Goal: Task Accomplishment & Management: Use online tool/utility

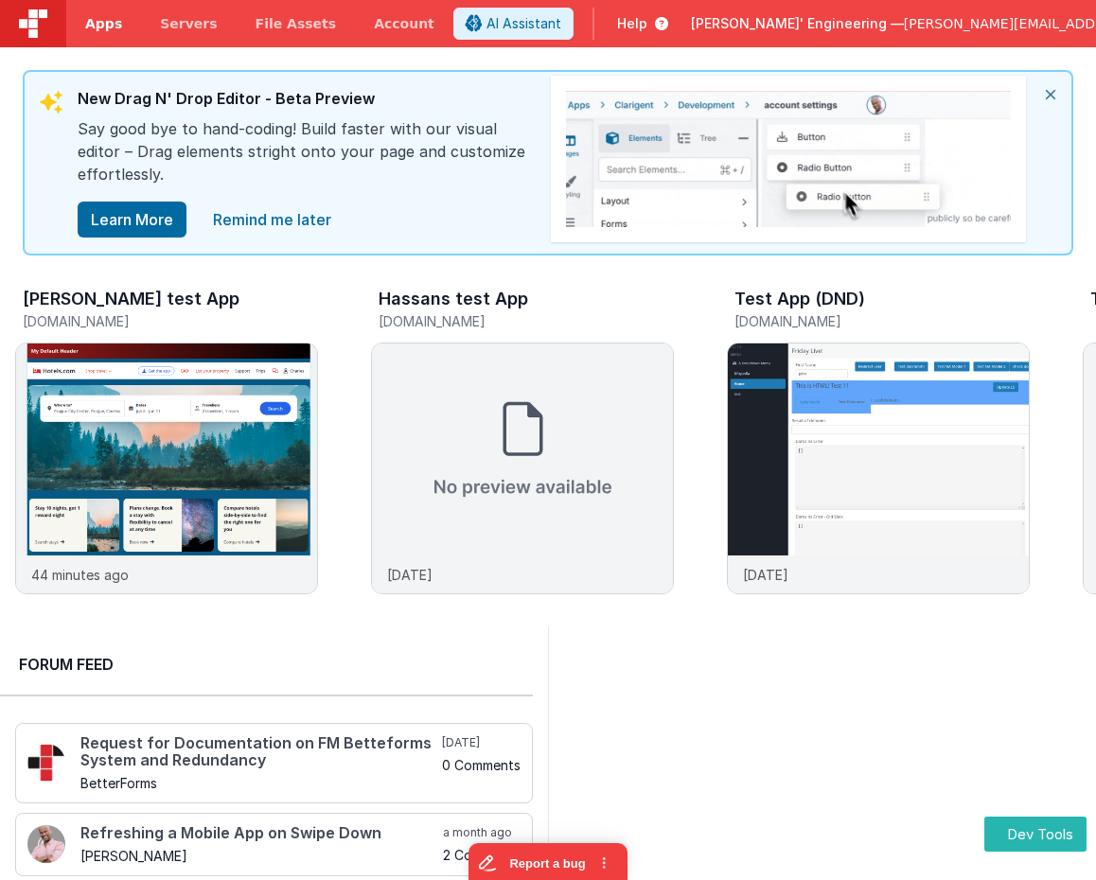
click at [101, 24] on span "Apps" at bounding box center [103, 23] width 37 height 19
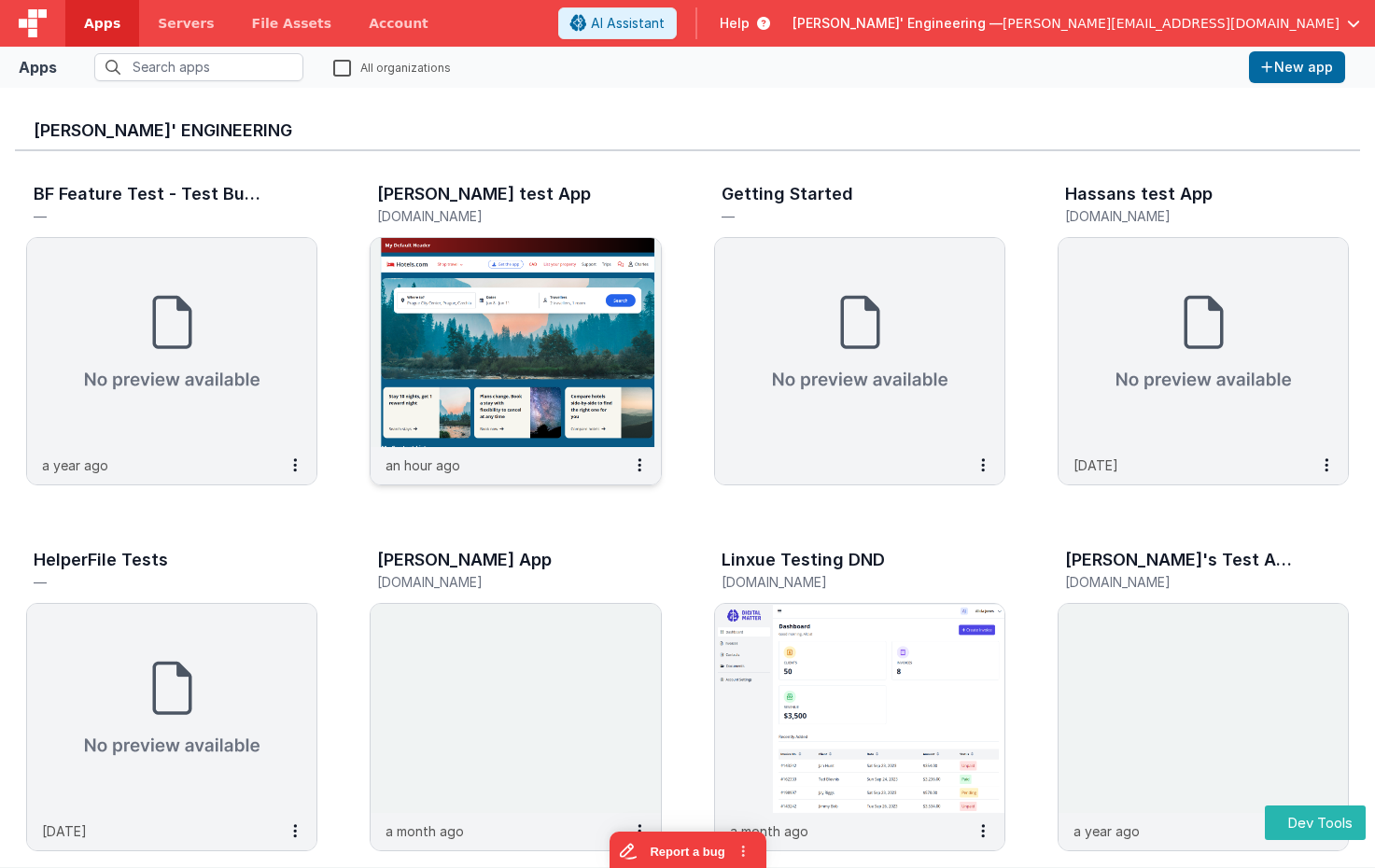
click at [587, 338] on img at bounding box center [515, 342] width 289 height 209
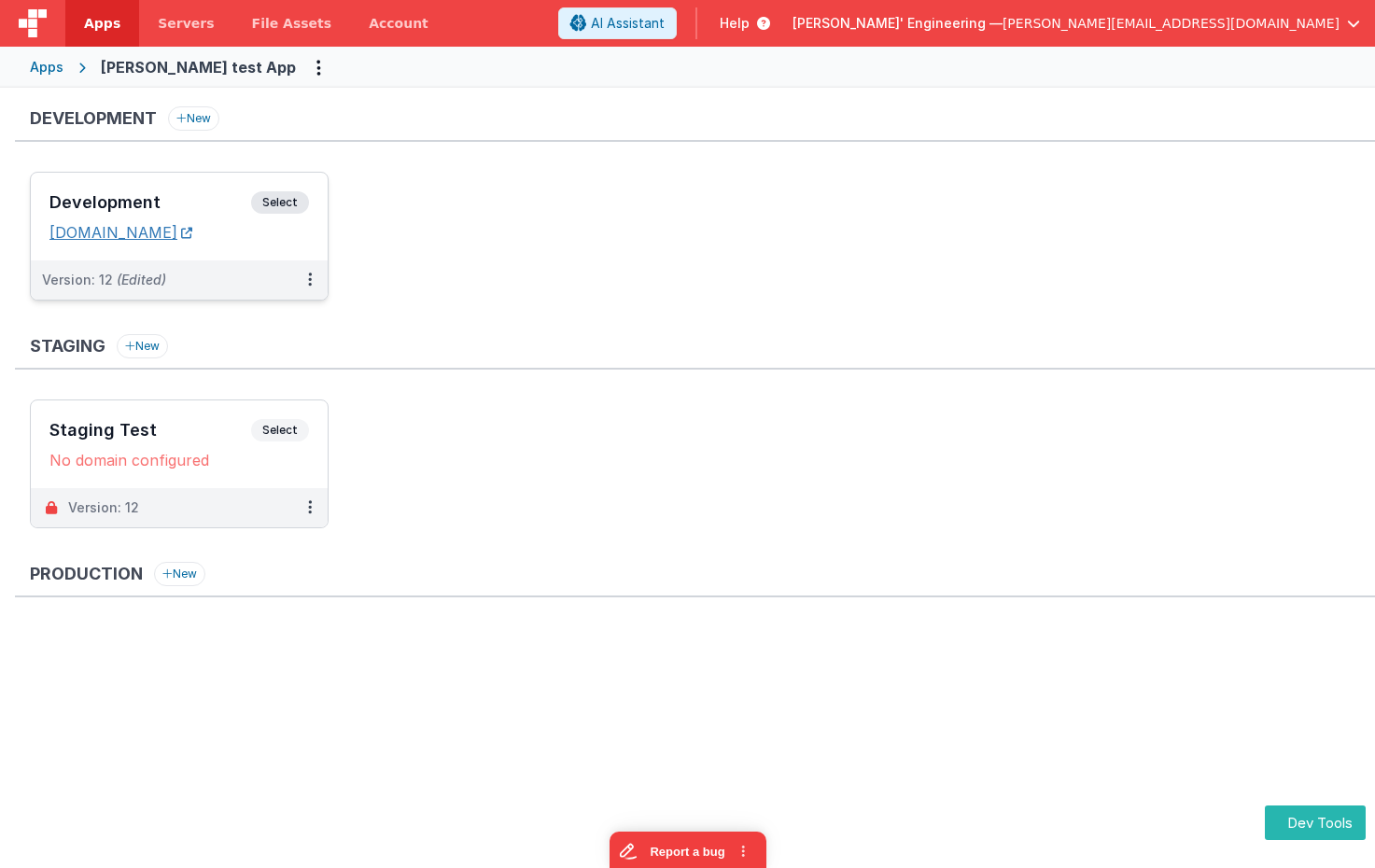
click at [192, 228] on link "[DOMAIN_NAME]" at bounding box center [120, 232] width 143 height 19
click at [1080, 807] on button "Dev Tools" at bounding box center [1316, 823] width 101 height 35
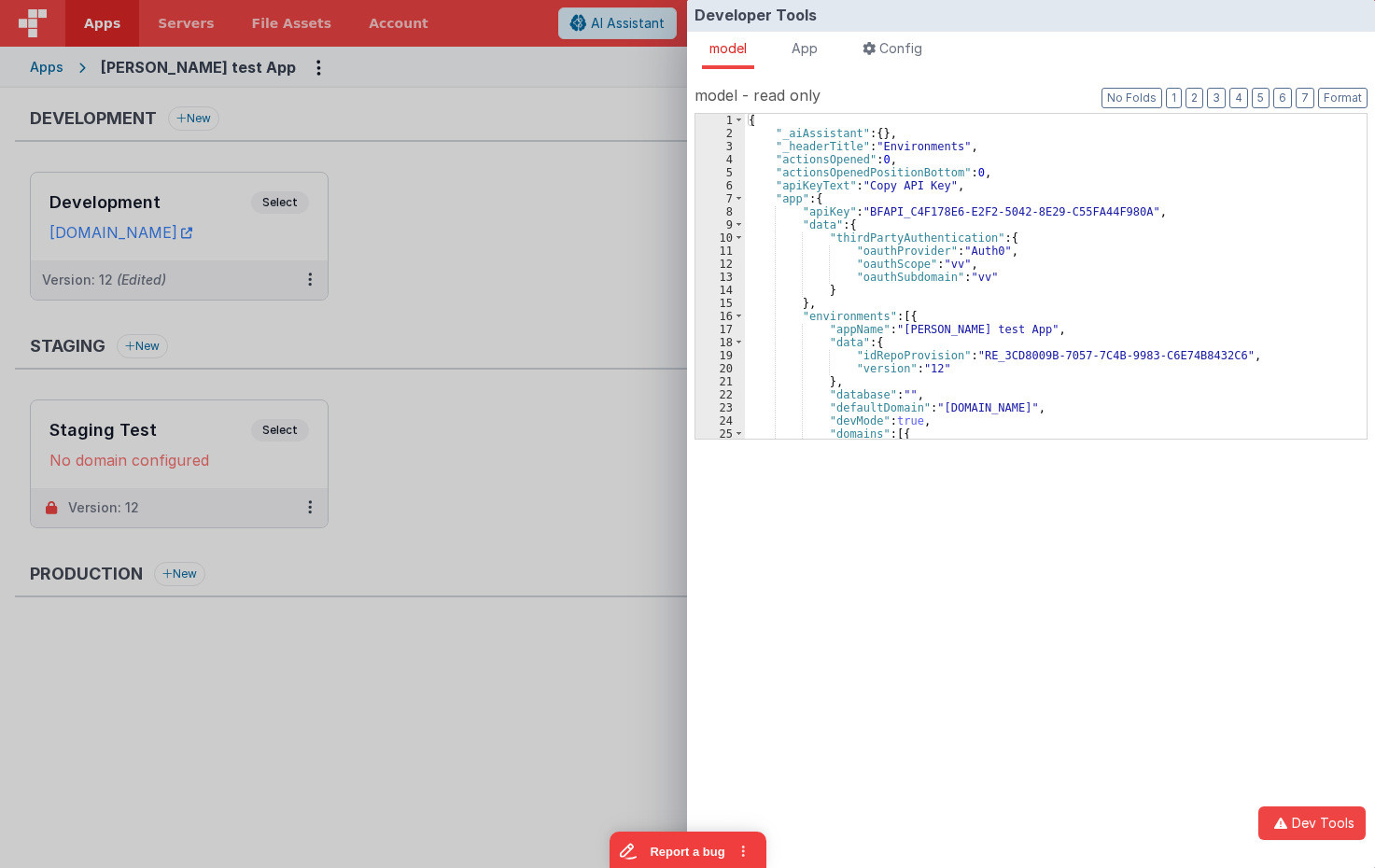
click at [517, 126] on div "Developer Tools model App Params Log (1) Misc Windows Config model - read only …" at bounding box center [688, 434] width 1375 height 868
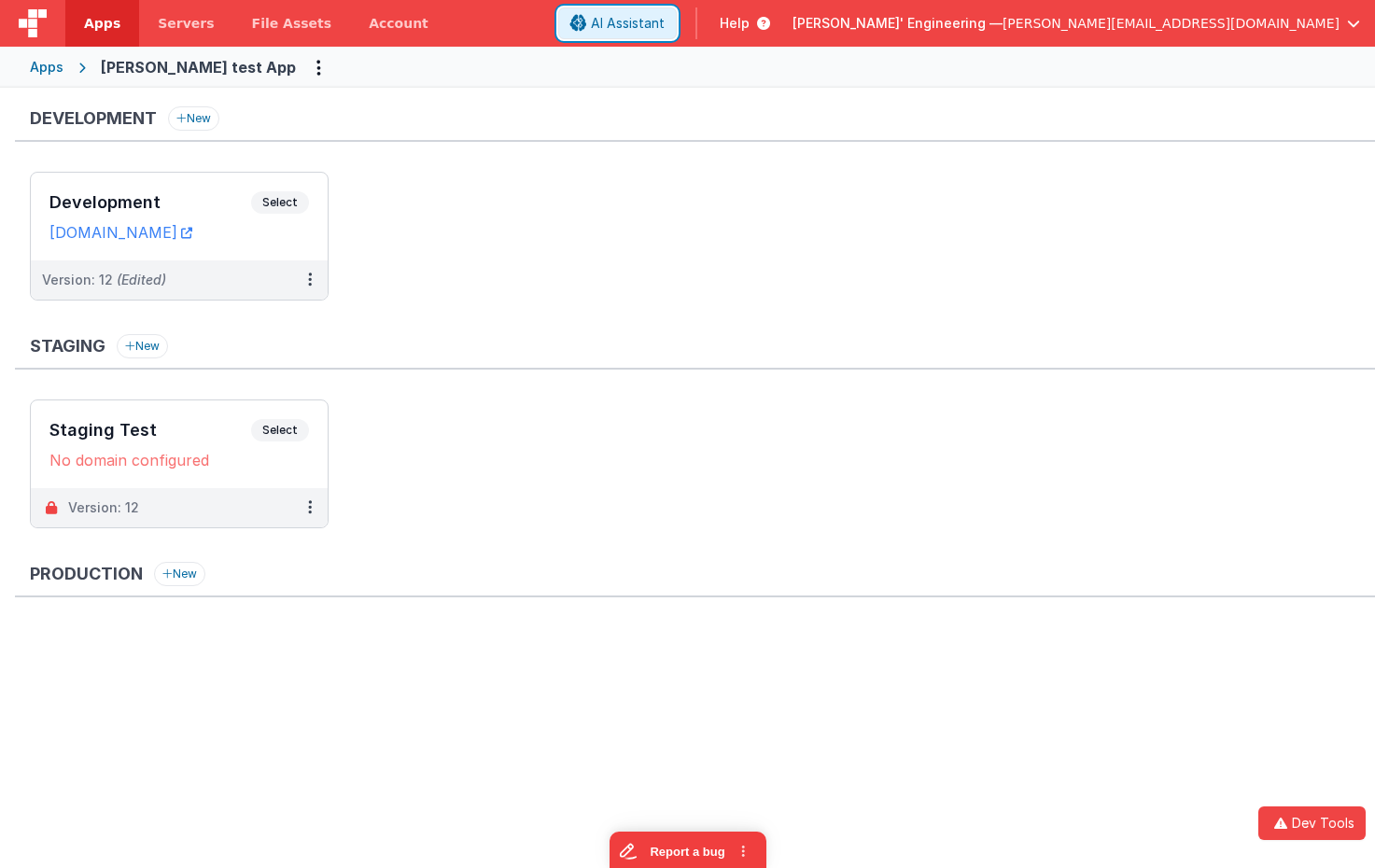
click at [665, 15] on span "AI Assistant" at bounding box center [627, 23] width 74 height 19
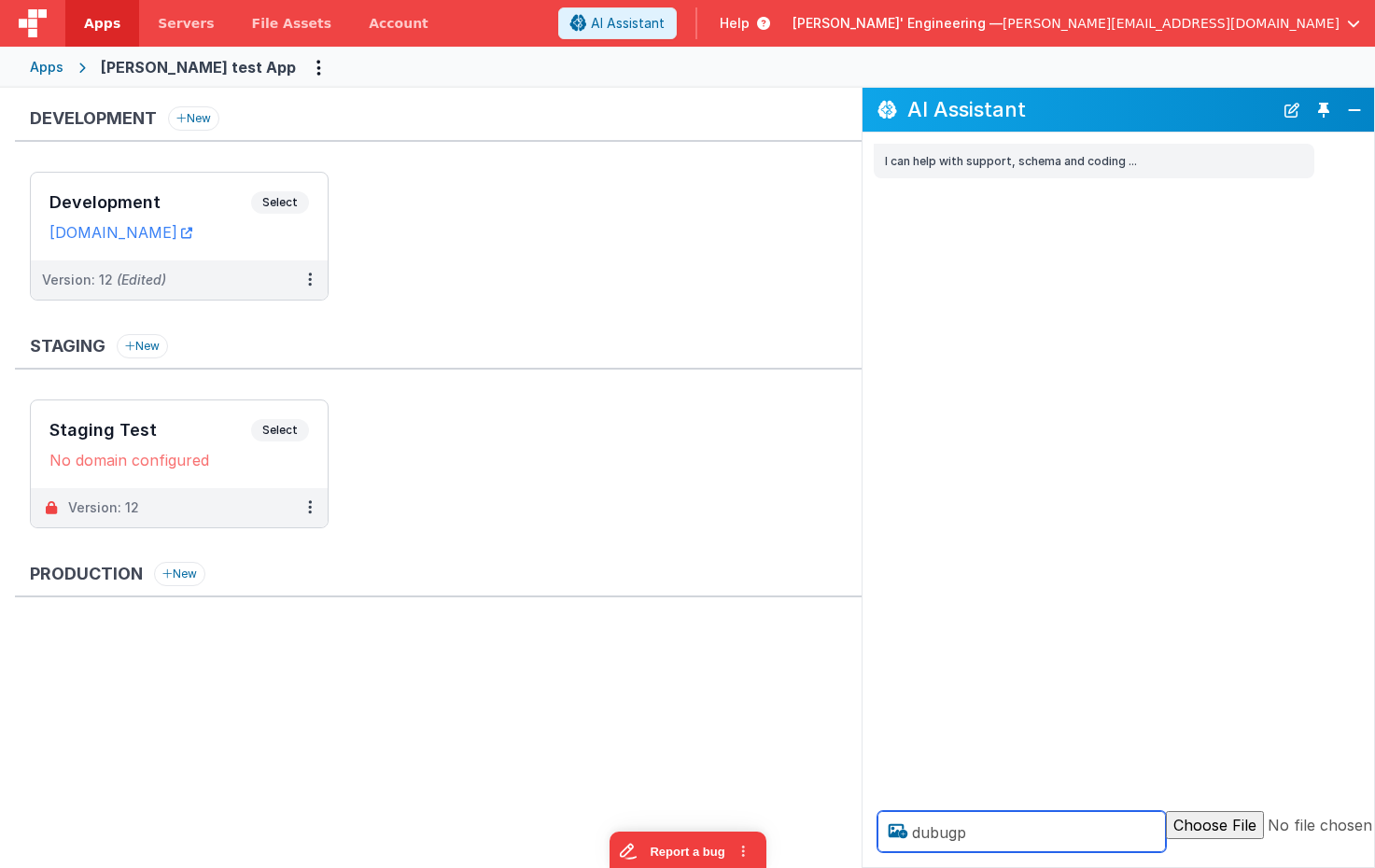
type textarea "dubugp"
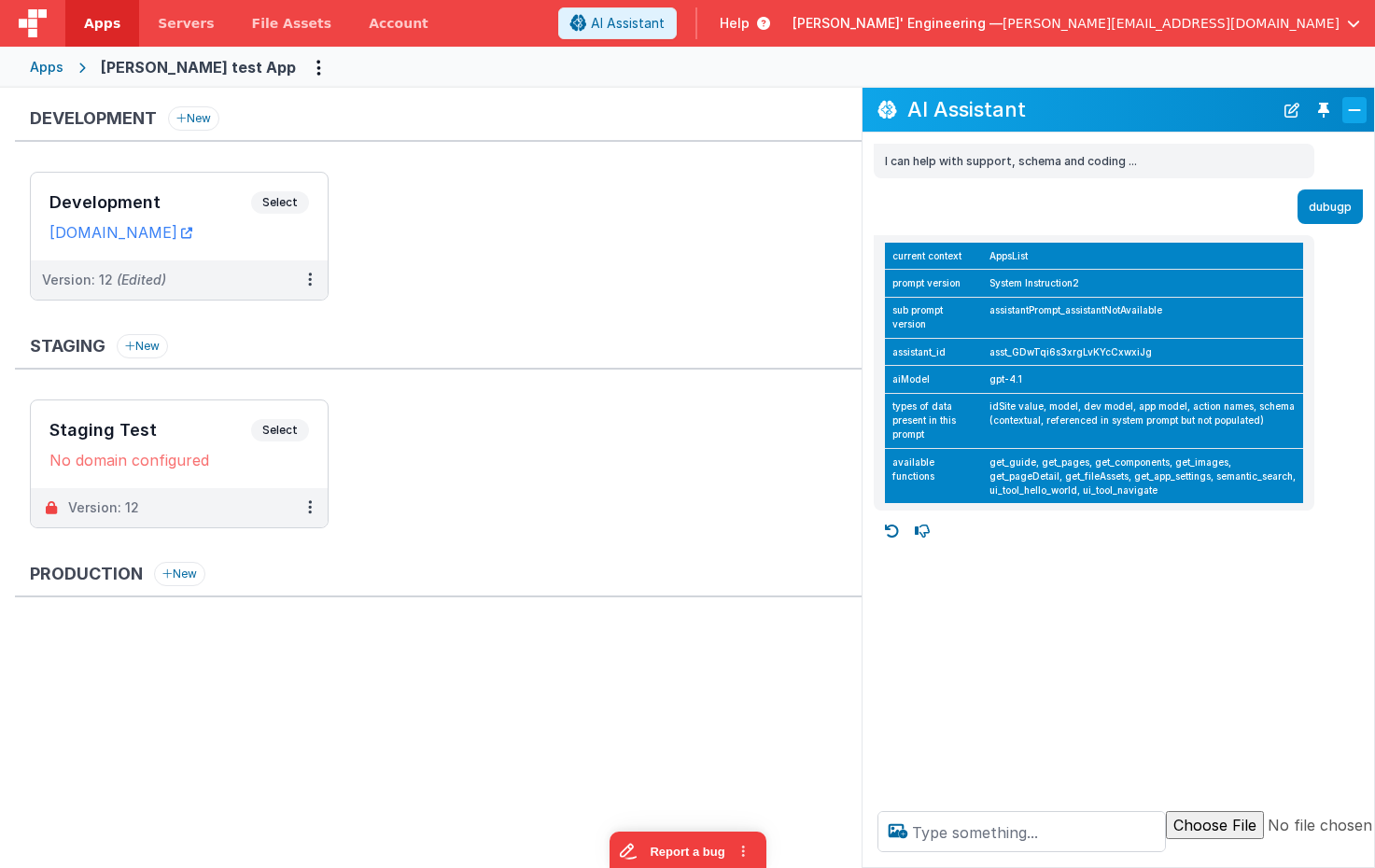
drag, startPoint x: 1363, startPoint y: 108, endPoint x: 1344, endPoint y: 104, distance: 19.4
click at [1080, 107] on button "Close" at bounding box center [1354, 109] width 25 height 27
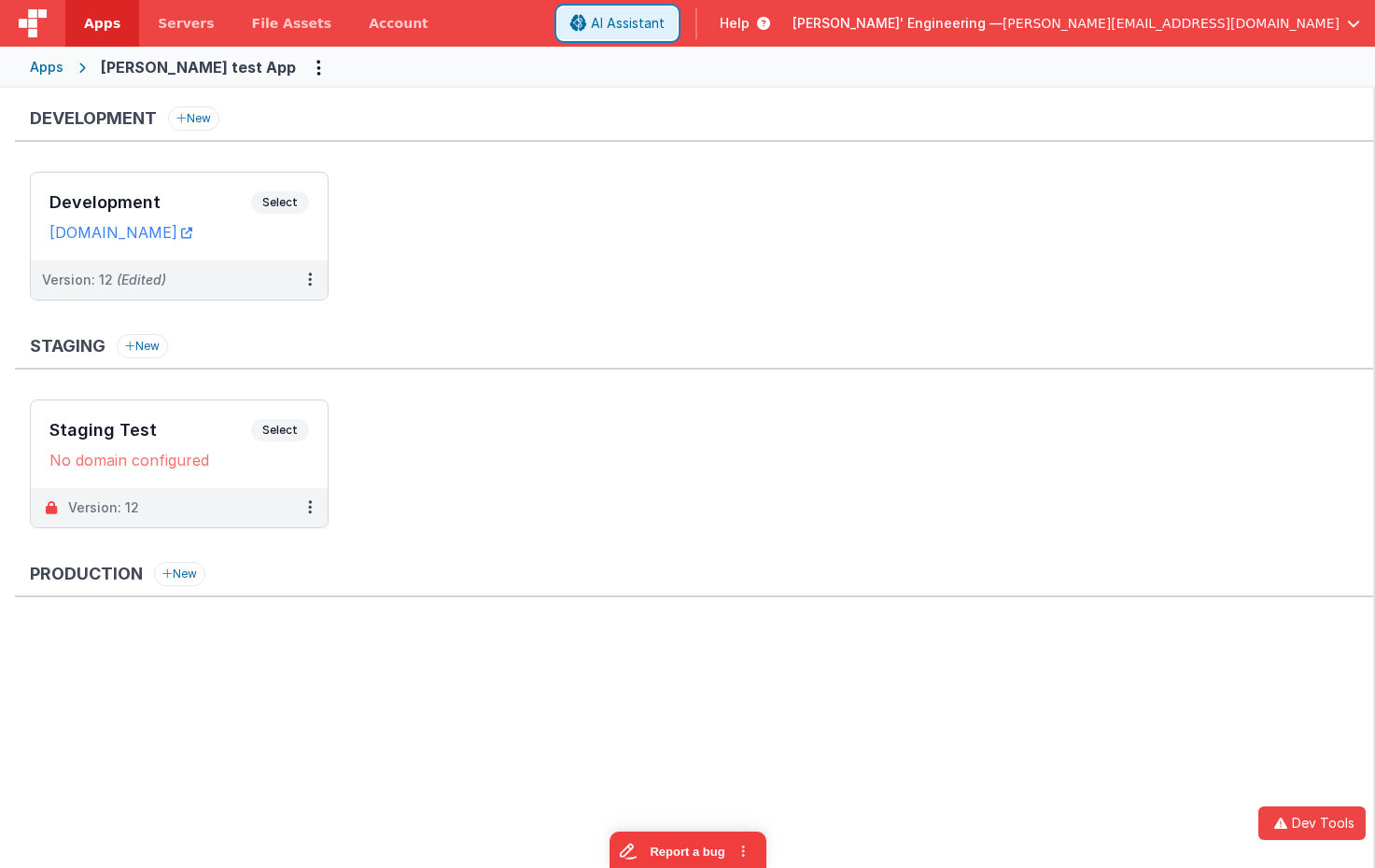
click at [677, 37] on button "AI Assistant" at bounding box center [617, 24] width 118 height 32
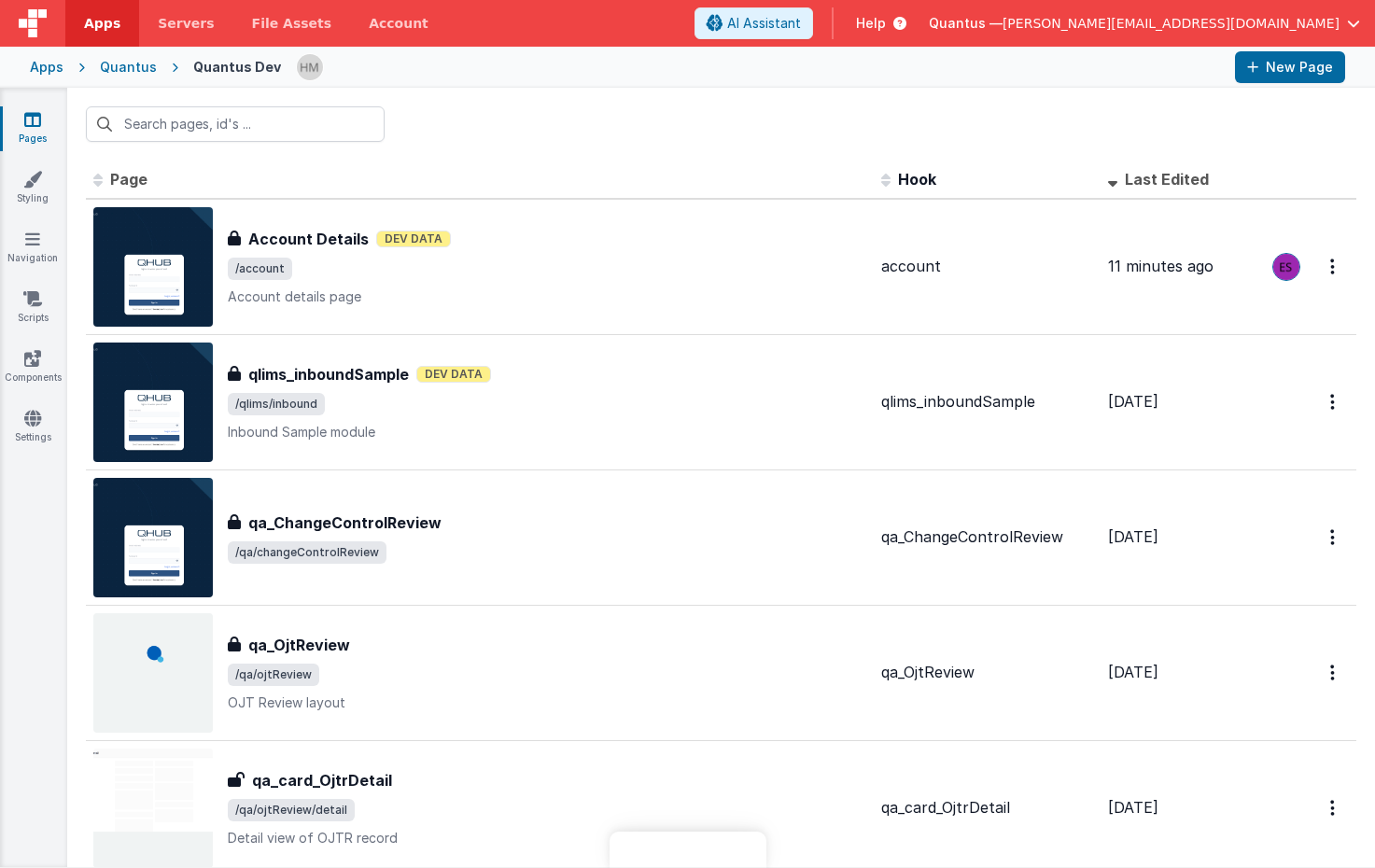
click at [44, 72] on div "Apps" at bounding box center [46, 67] width 34 height 19
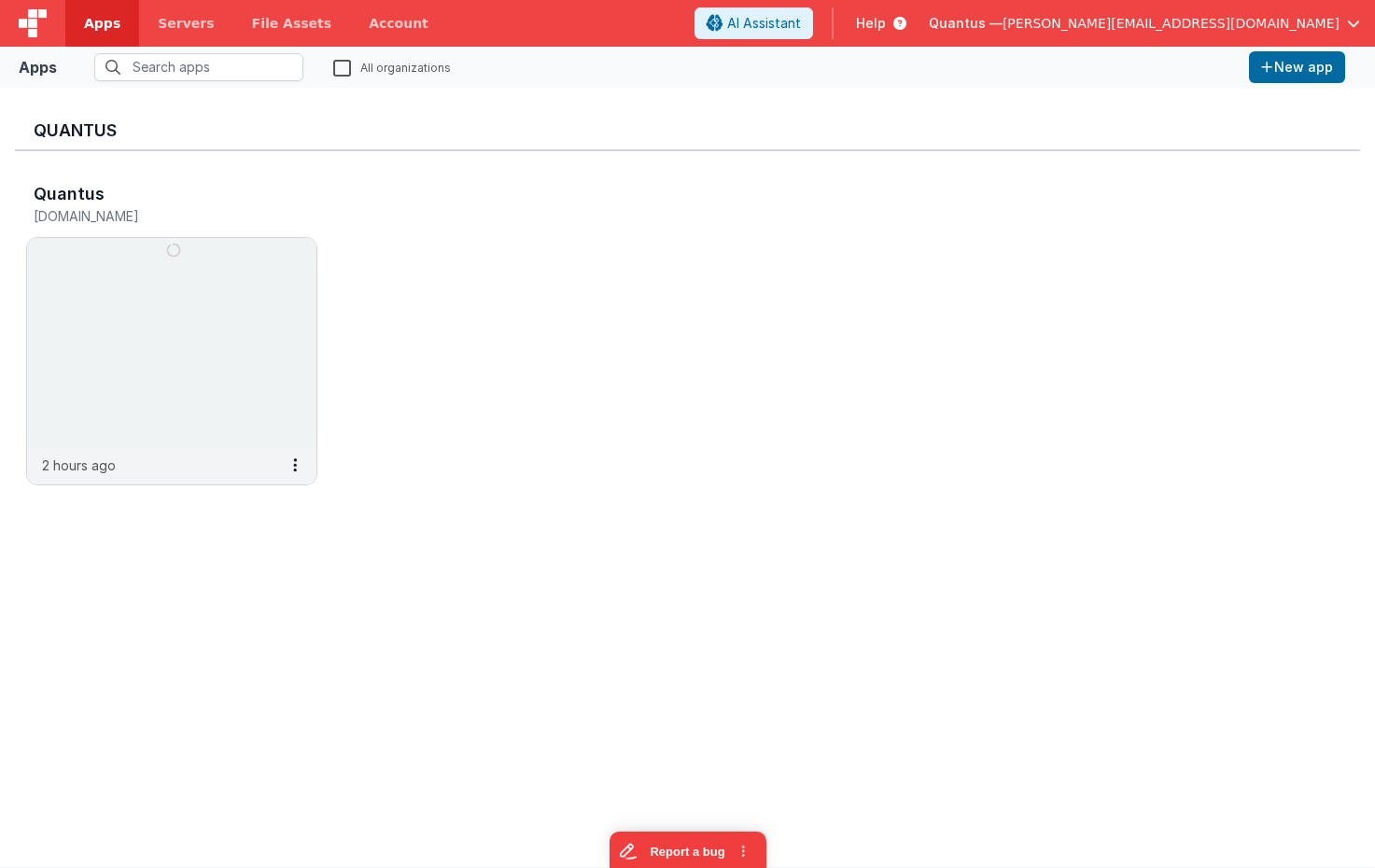
drag, startPoint x: 349, startPoint y: 62, endPoint x: 321, endPoint y: 66, distance: 28.3
click at [347, 62] on label "All organizations" at bounding box center [392, 67] width 117 height 18
click at [0, 0] on input "All organizations" at bounding box center [0, 0] width 0 height 0
click at [248, 74] on input "text" at bounding box center [199, 67] width 209 height 28
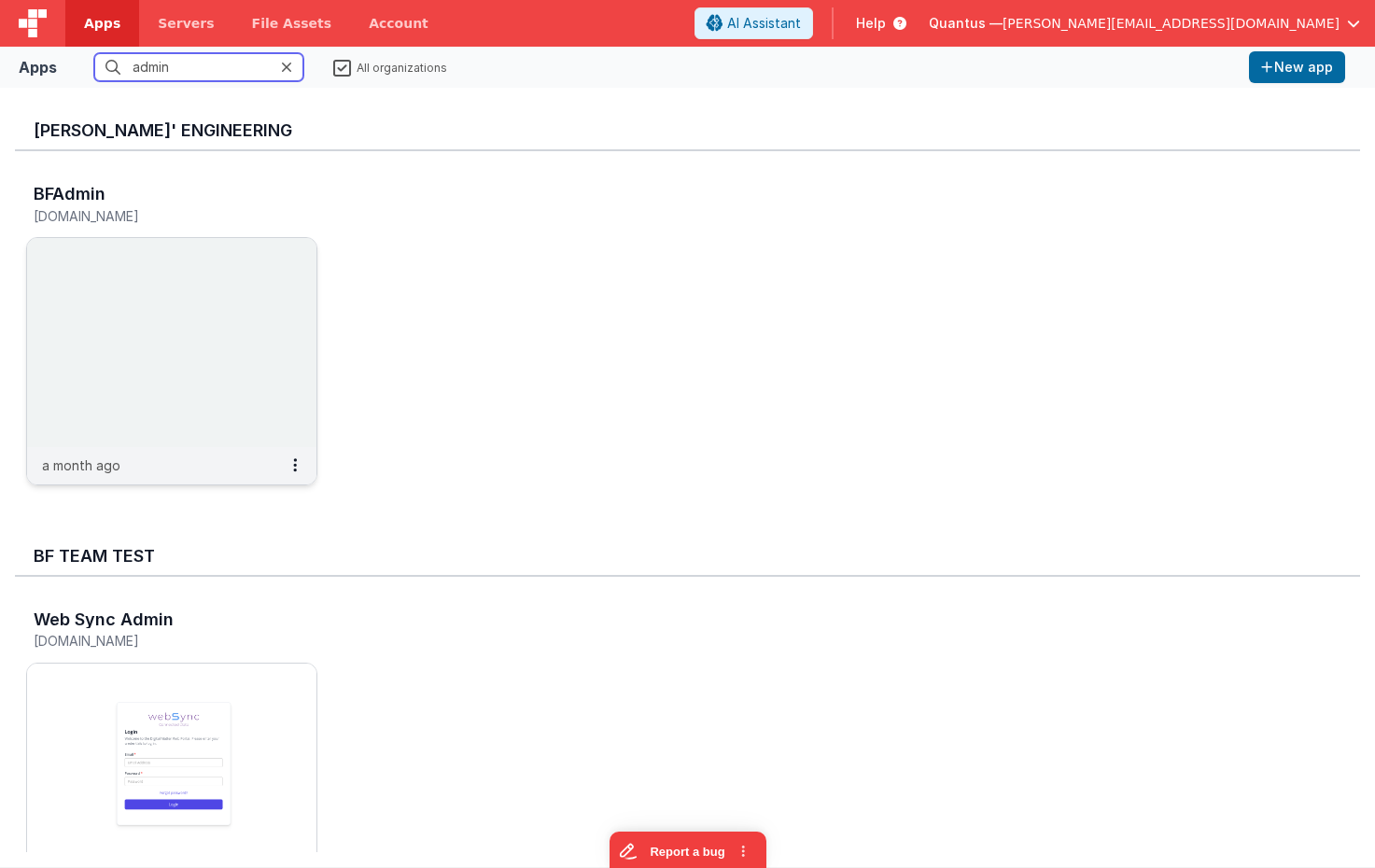
type input "admin"
click at [213, 274] on img at bounding box center [171, 342] width 289 height 209
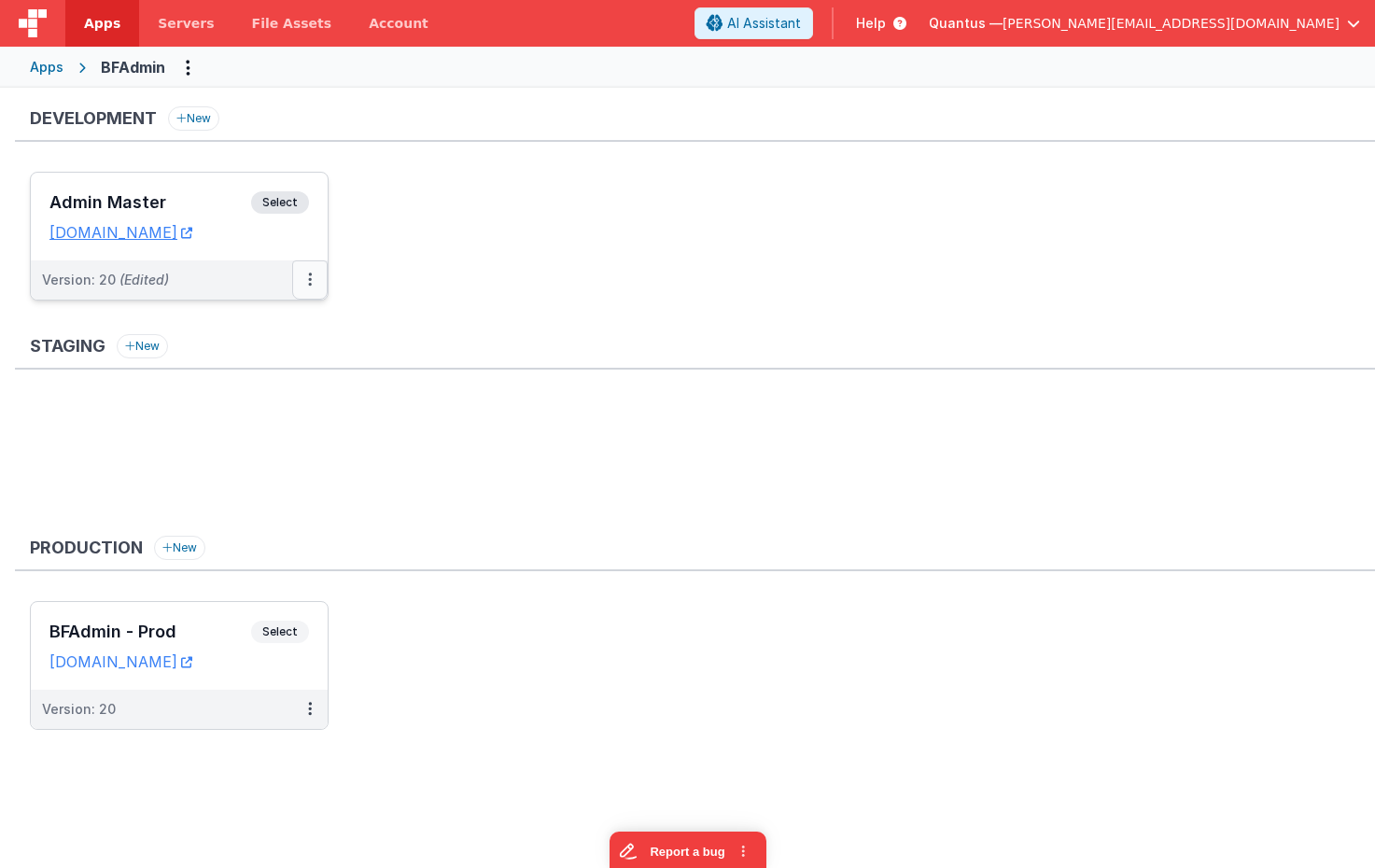
click at [313, 288] on button at bounding box center [310, 280] width 36 height 39
click at [295, 320] on link "Edit" at bounding box center [246, 323] width 165 height 34
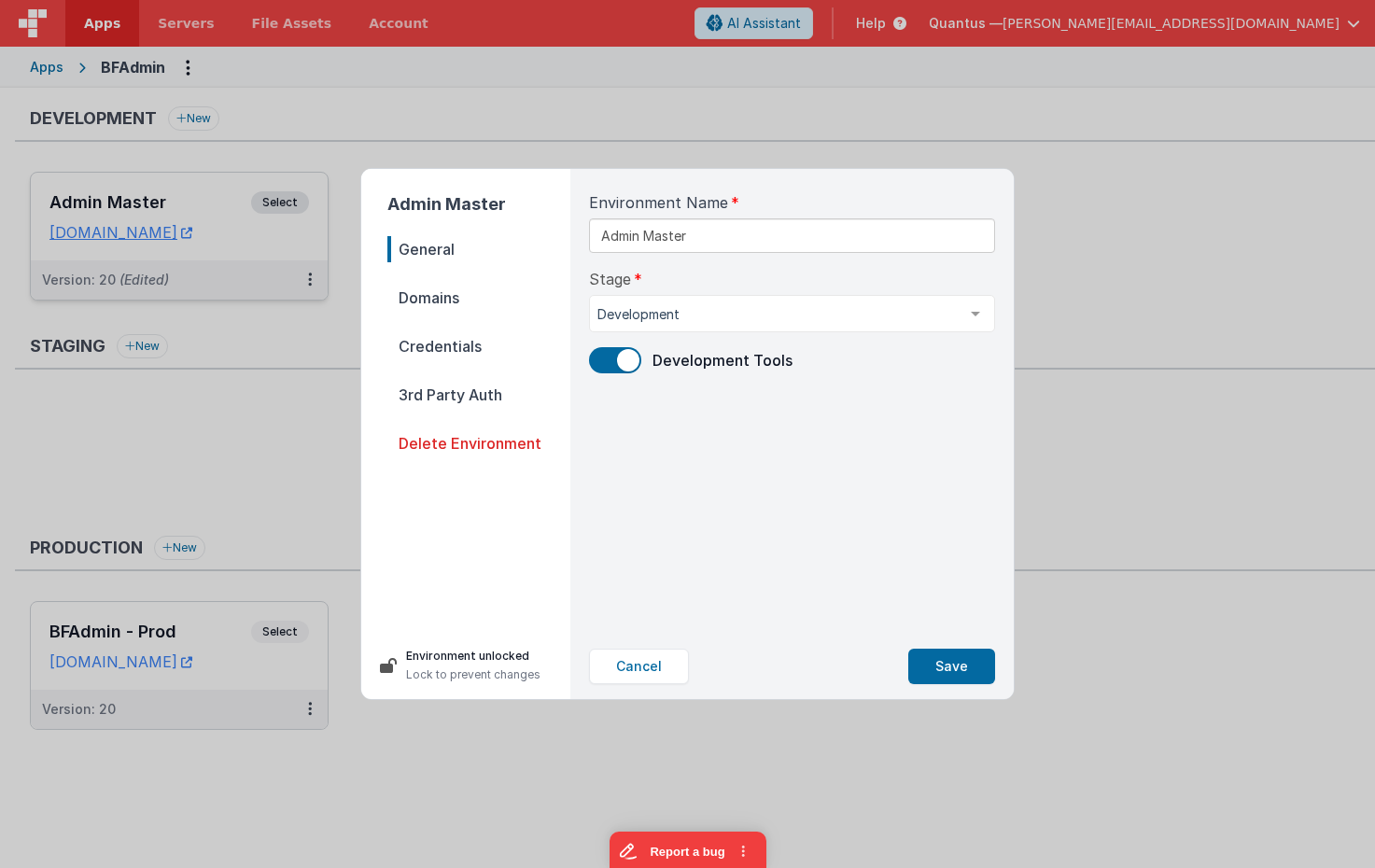
click at [448, 309] on span "Domains" at bounding box center [479, 298] width 183 height 27
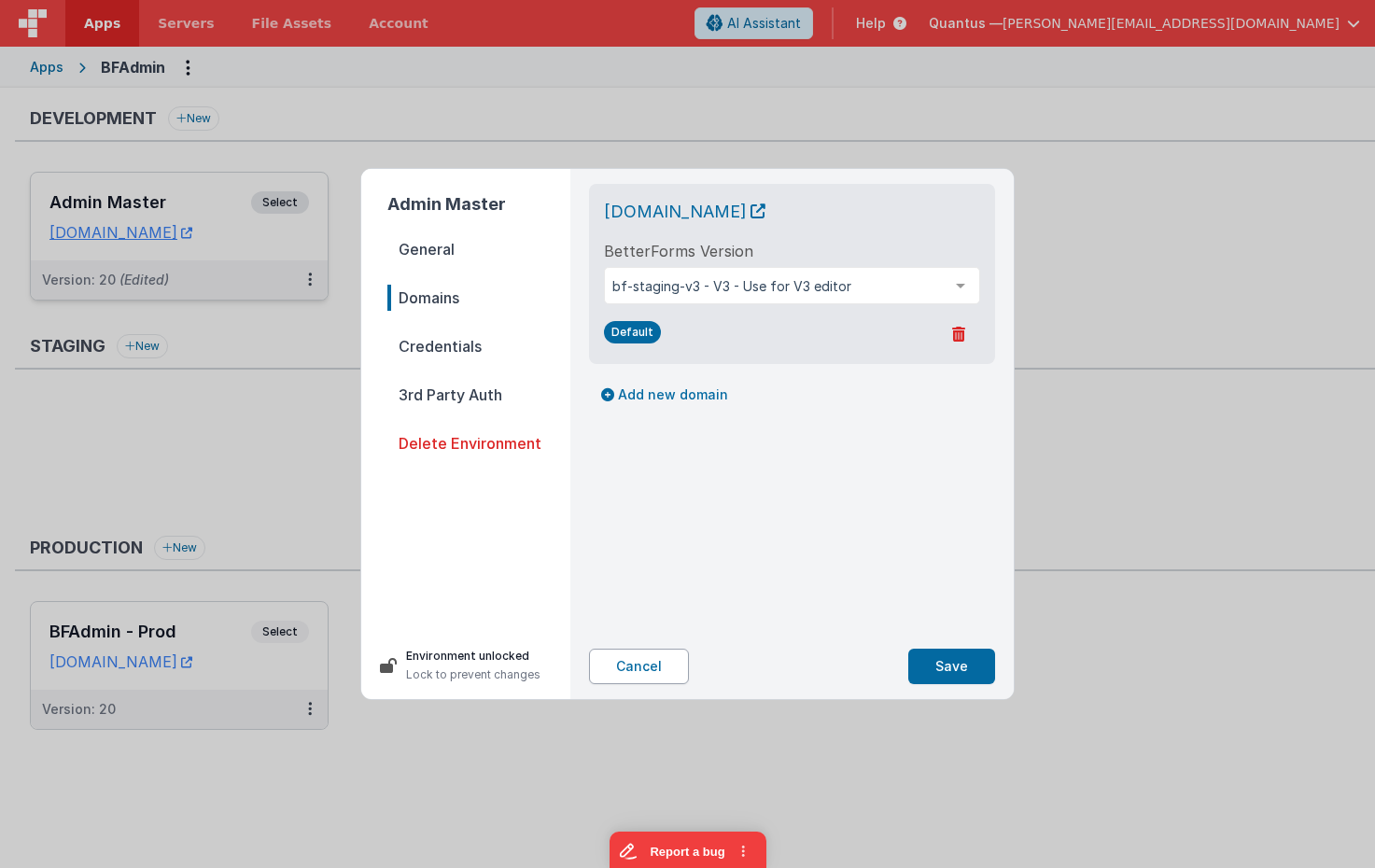
click at [661, 667] on button "Cancel" at bounding box center [638, 667] width 100 height 36
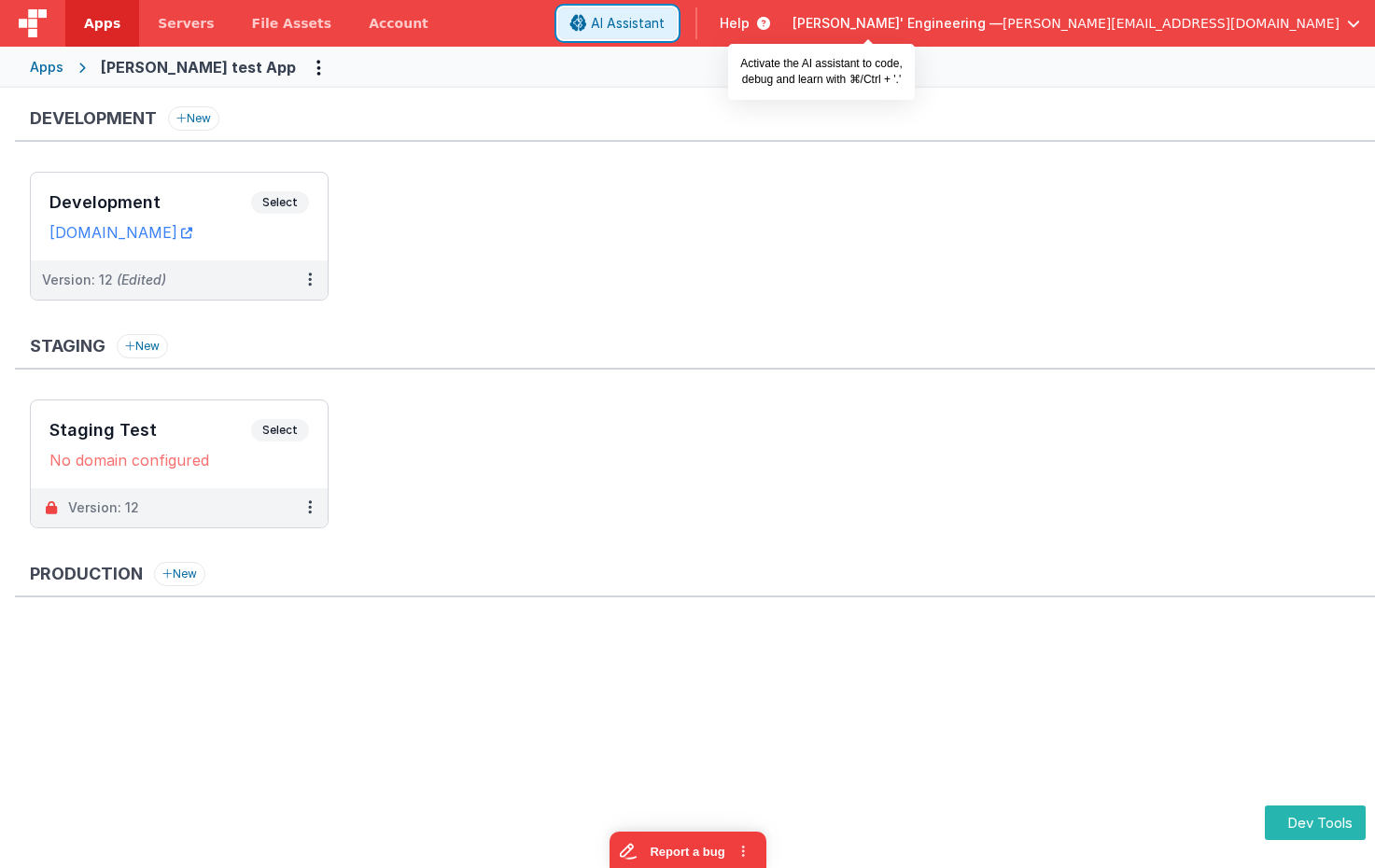
drag, startPoint x: 873, startPoint y: 32, endPoint x: 891, endPoint y: 65, distance: 37.6
click at [665, 29] on span "AI Assistant" at bounding box center [627, 23] width 74 height 19
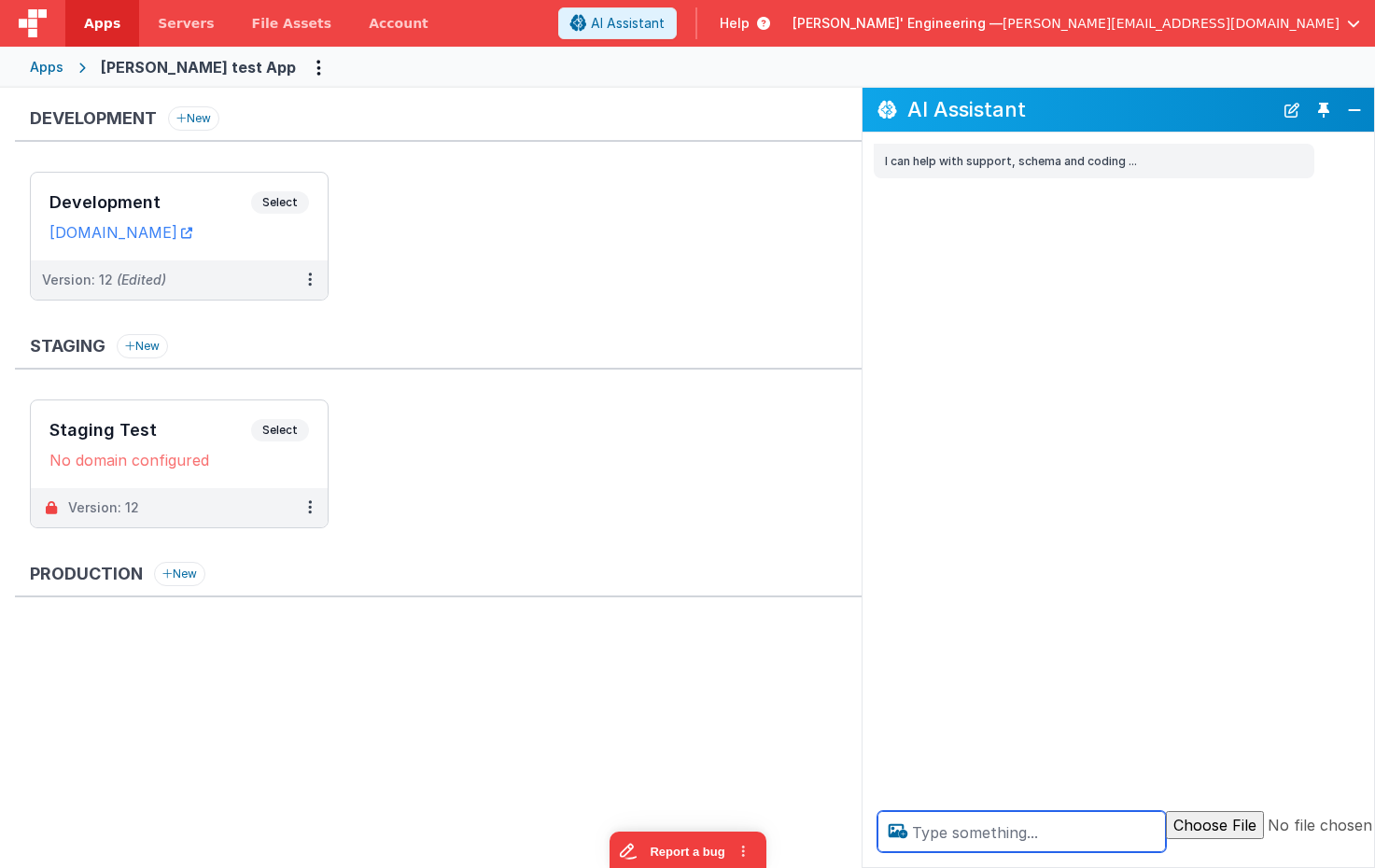
click at [1050, 840] on textarea at bounding box center [1022, 832] width 289 height 41
type textarea "debugp"
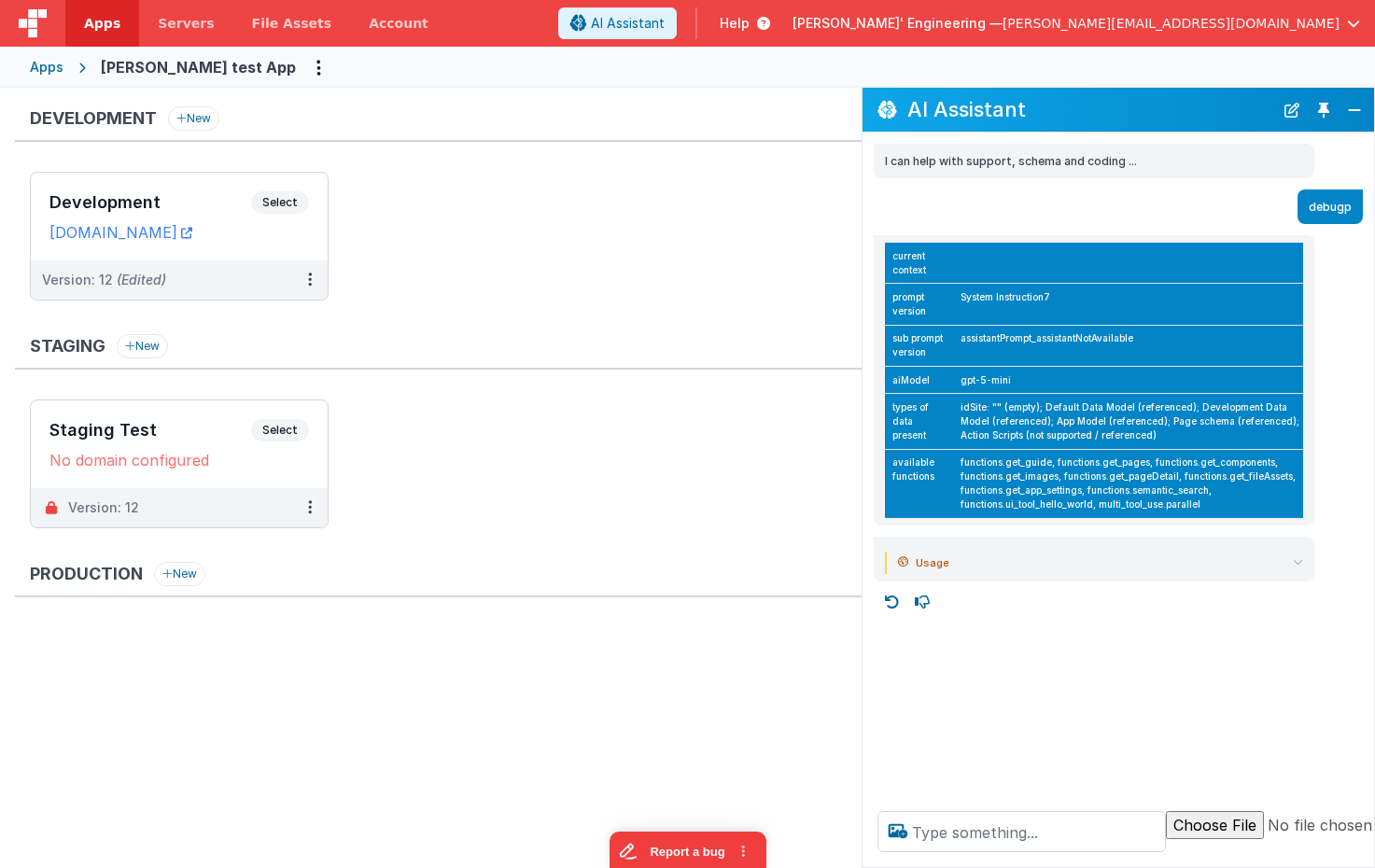
click at [46, 79] on div "Apps Charles GUI test App" at bounding box center [688, 67] width 1375 height 41
click at [61, 65] on div "Apps" at bounding box center [46, 67] width 34 height 19
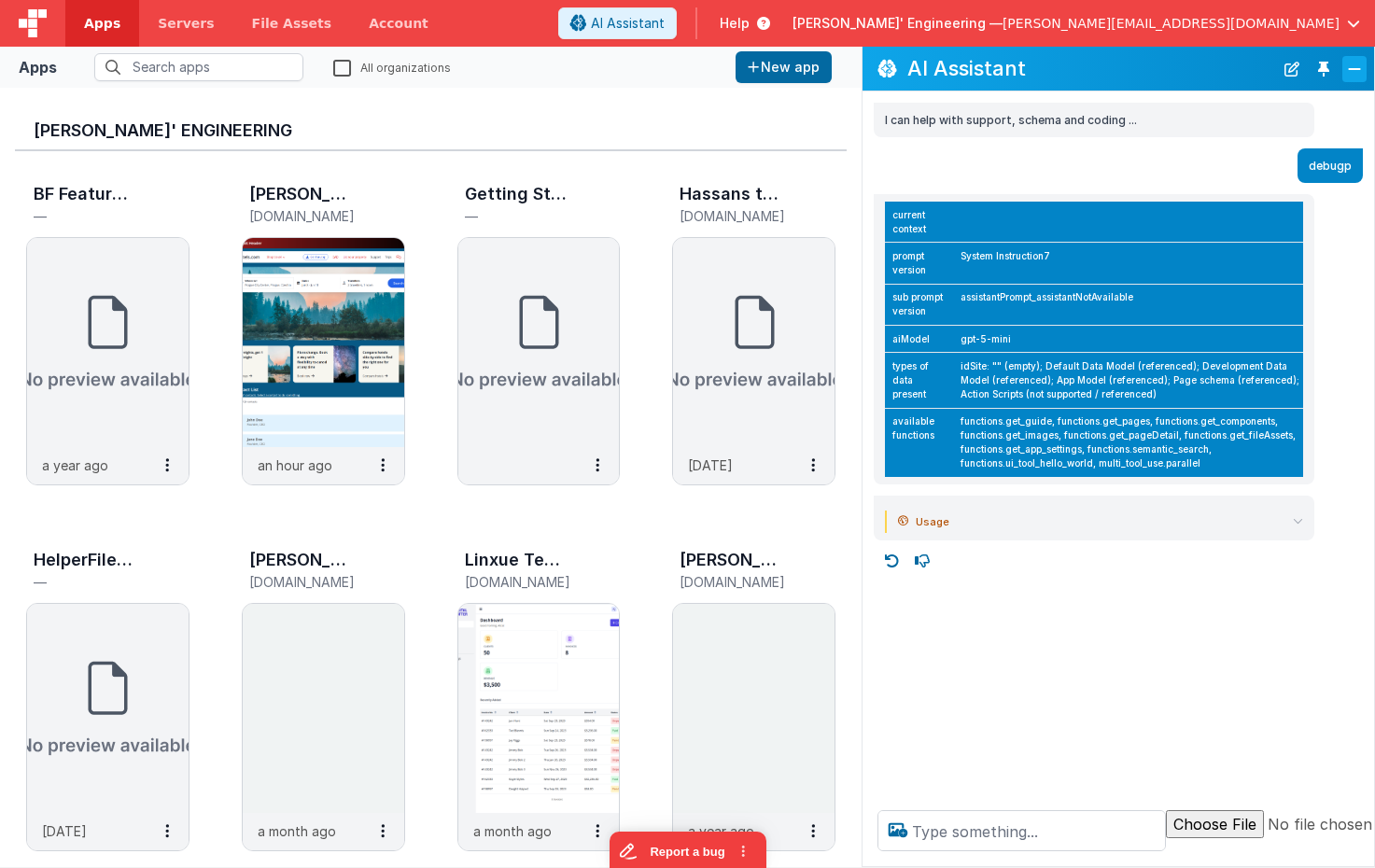
click at [1350, 77] on button "Close" at bounding box center [1354, 69] width 25 height 27
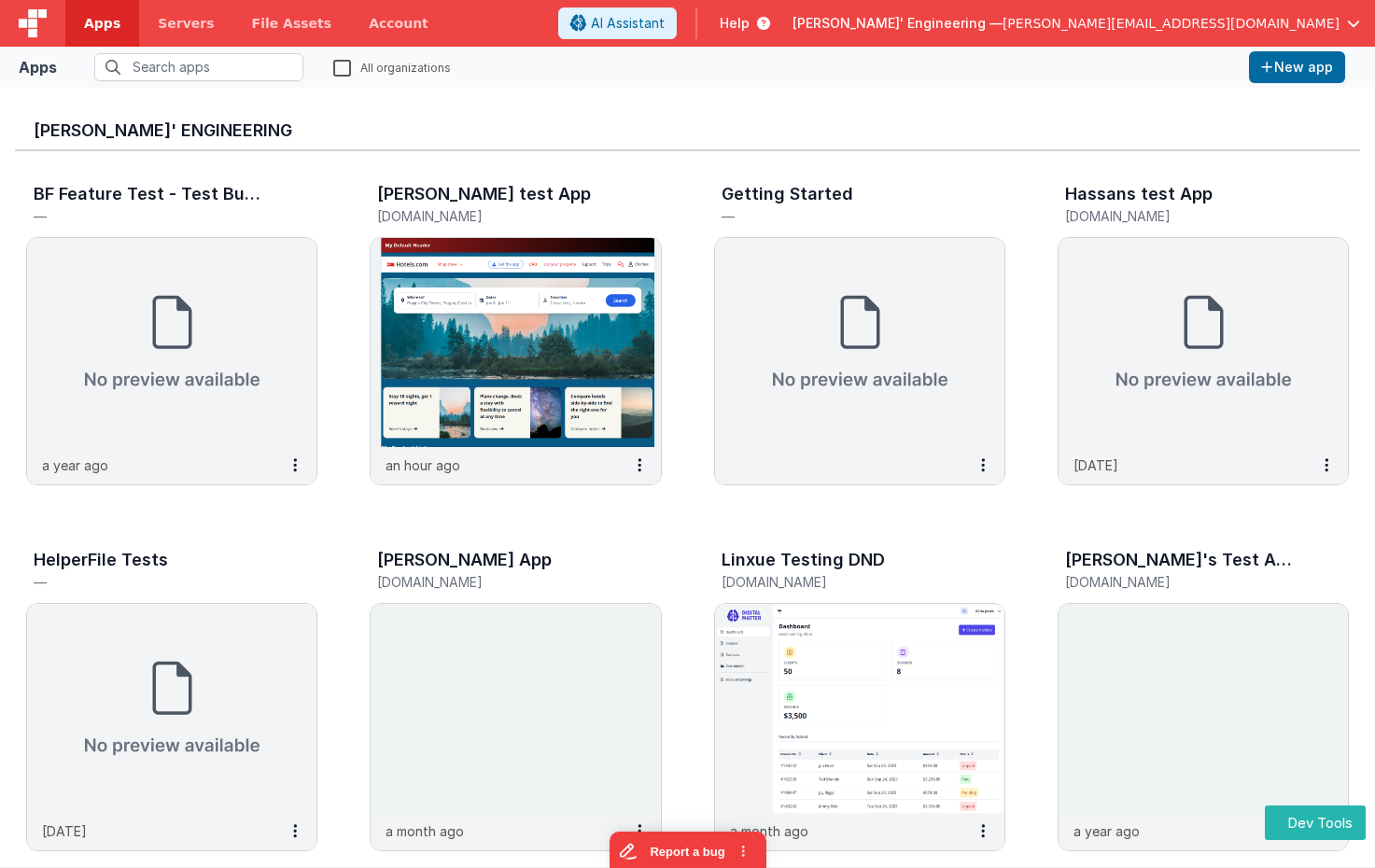
click at [36, 17] on img at bounding box center [33, 23] width 28 height 28
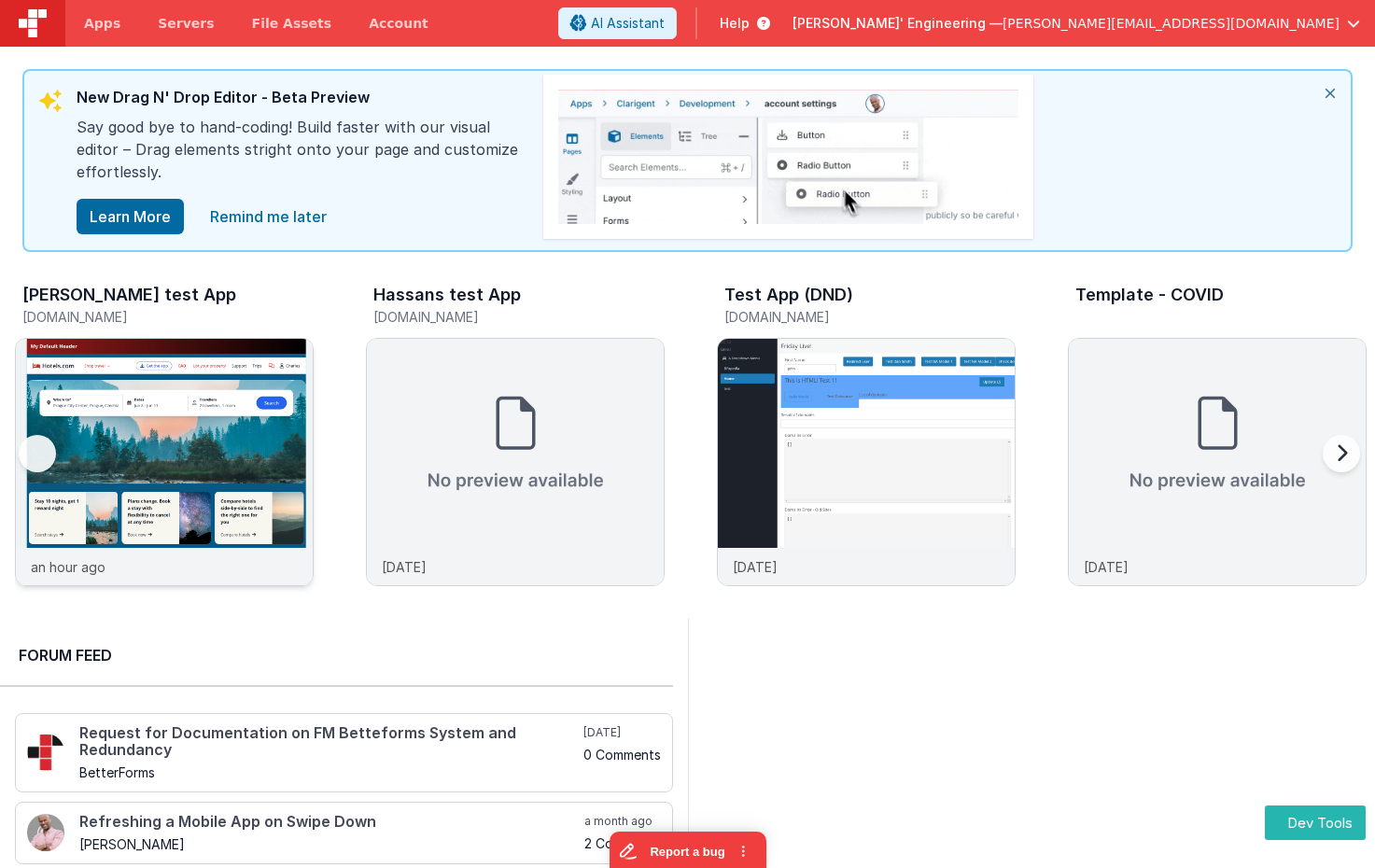
click at [199, 430] on img at bounding box center [164, 487] width 297 height 297
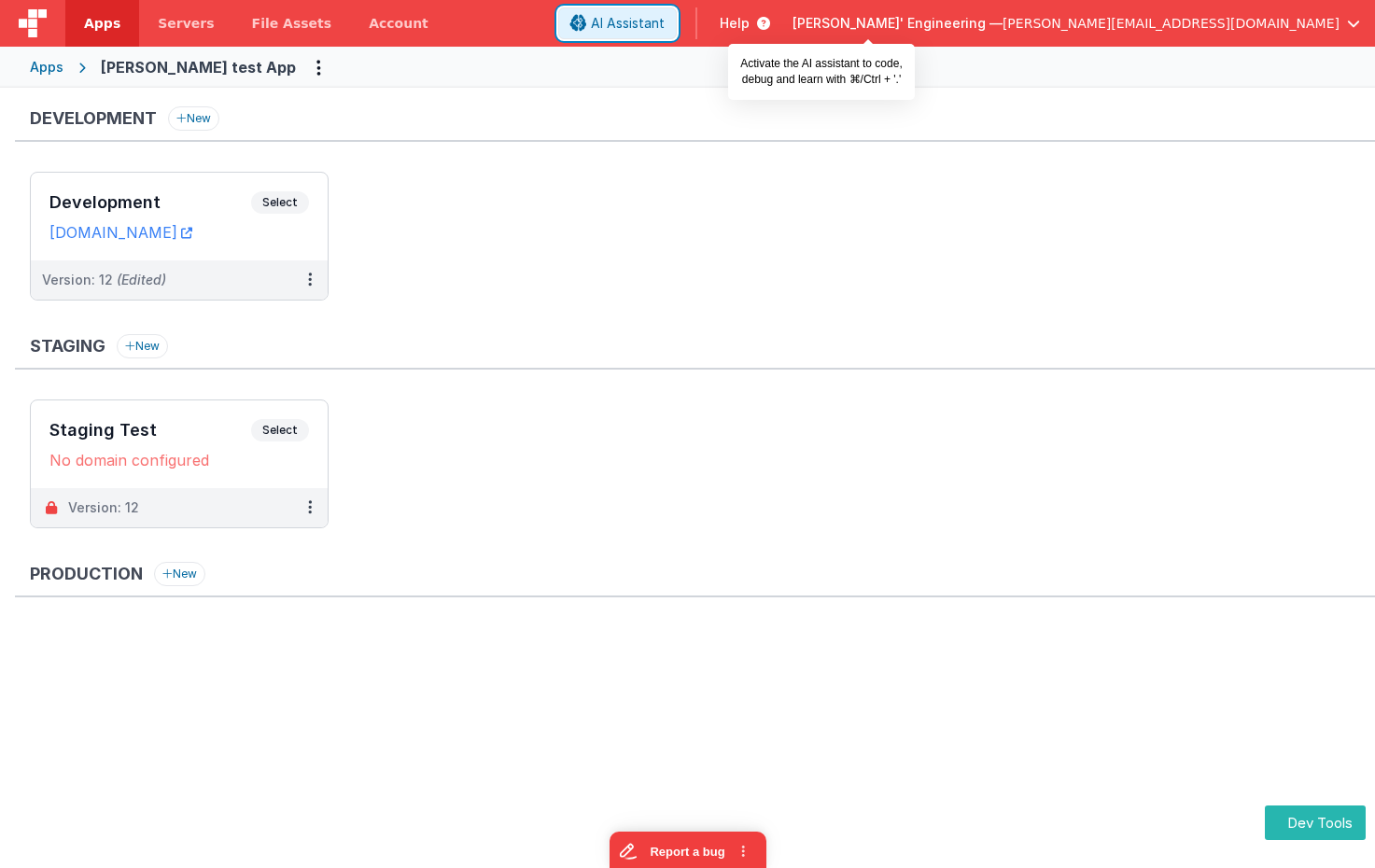
click at [665, 25] on span "AI Assistant" at bounding box center [627, 23] width 74 height 19
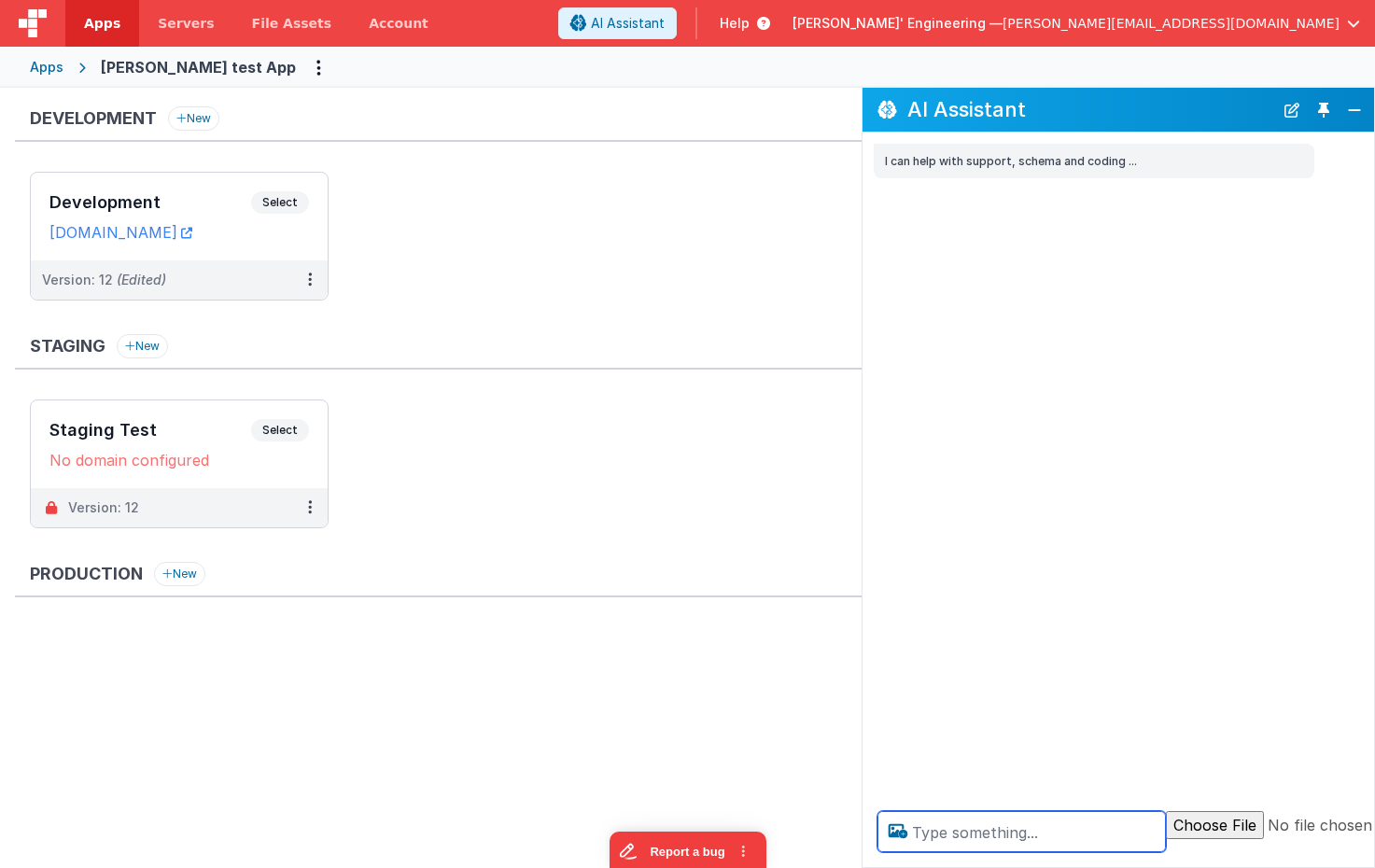
click at [954, 828] on textarea at bounding box center [1022, 832] width 289 height 41
type textarea "debugp"
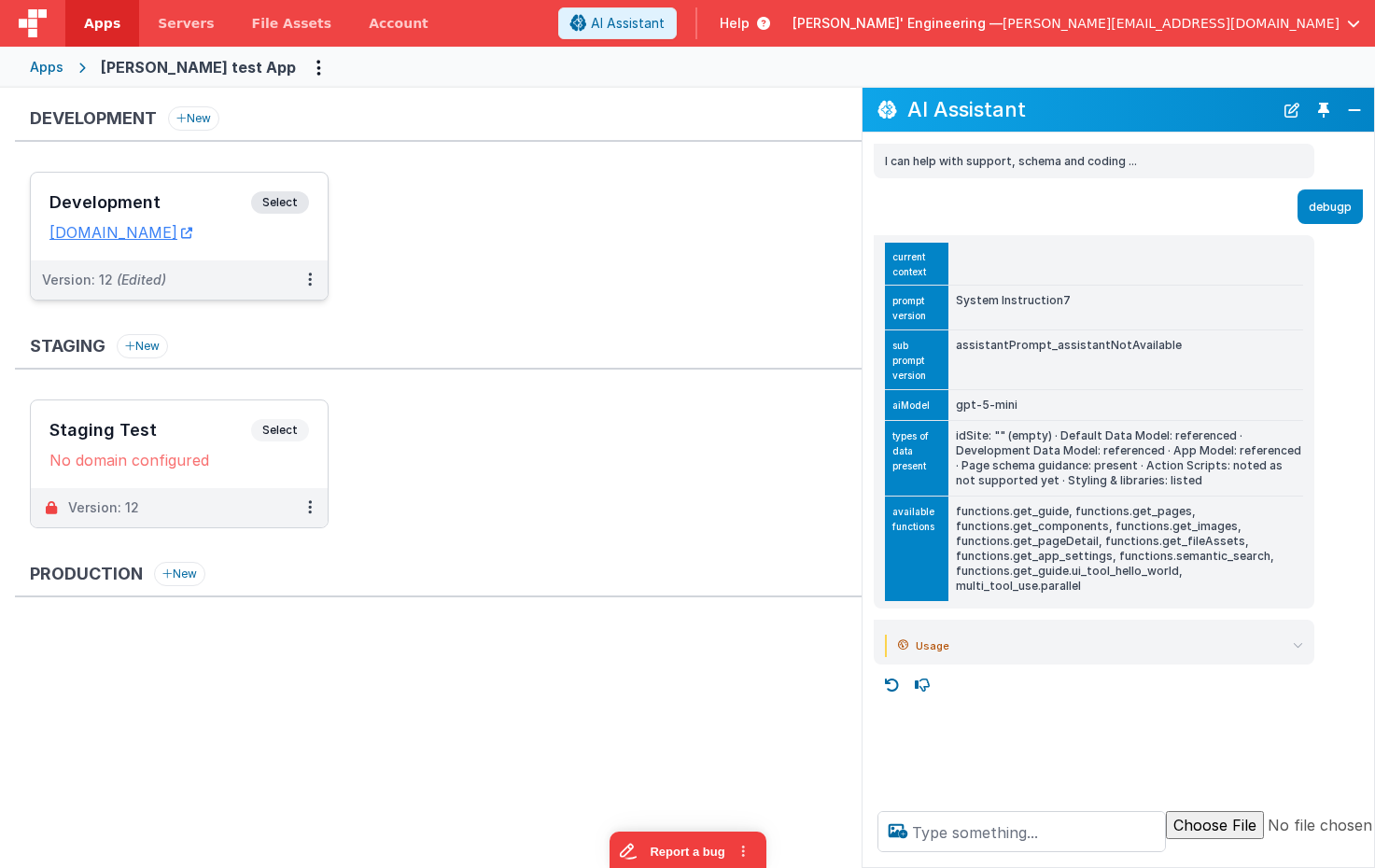
click at [172, 184] on div "Development Select URLs charlesguidev.fmbetterforms.com" at bounding box center [179, 216] width 297 height 88
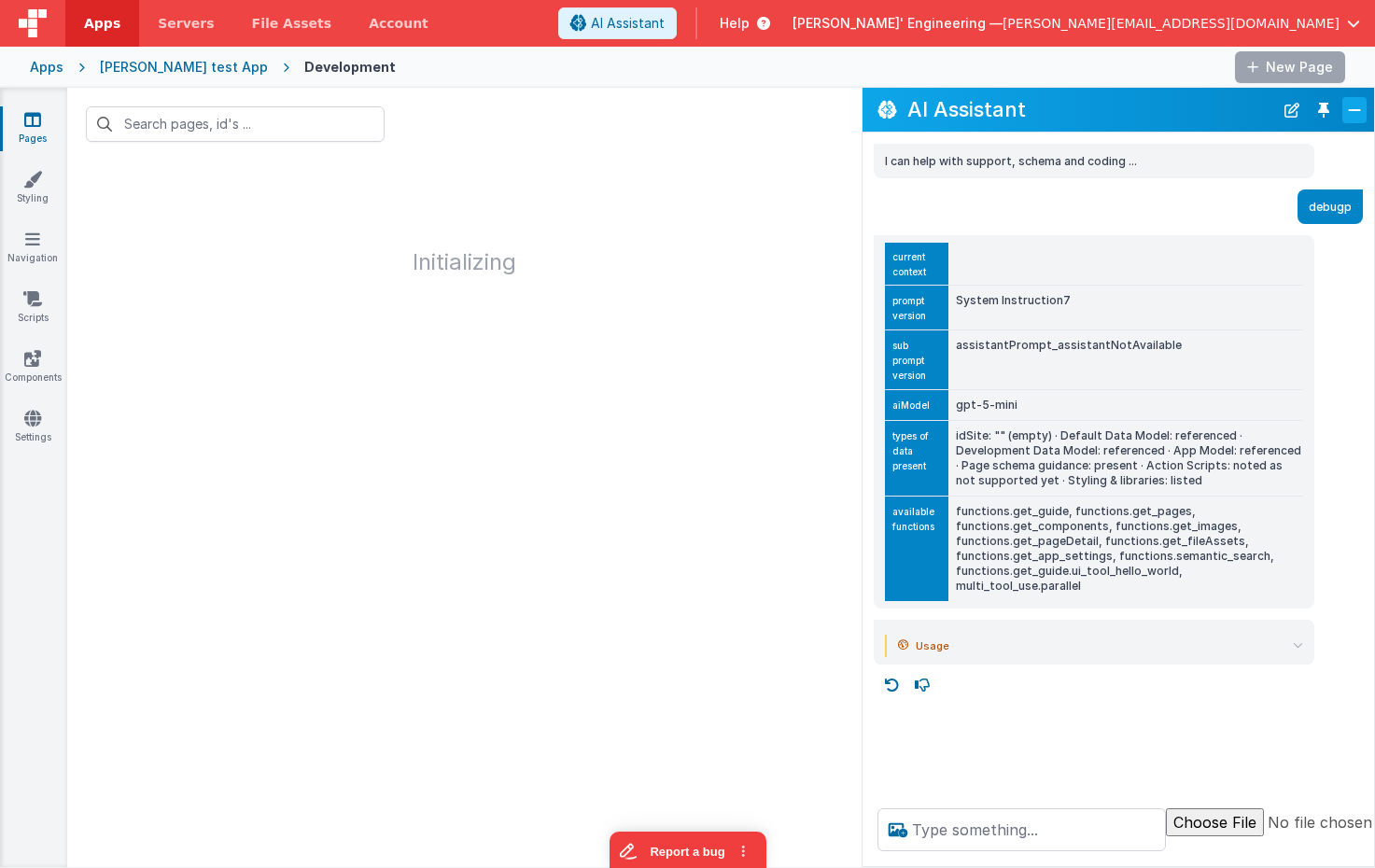
click at [1345, 110] on button "Close" at bounding box center [1354, 109] width 25 height 27
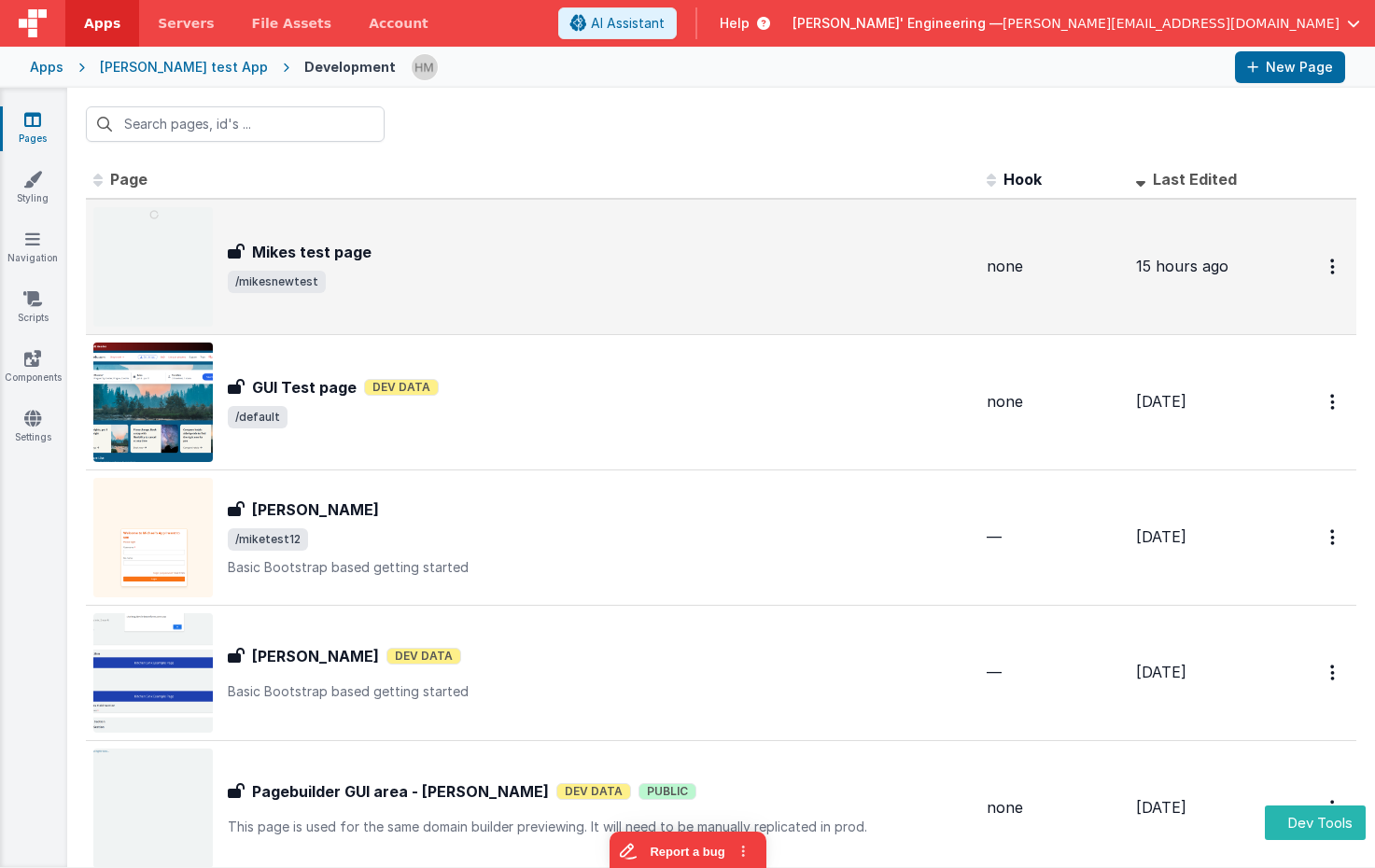
click at [574, 275] on span "/mikesnewtest" at bounding box center [600, 282] width 745 height 23
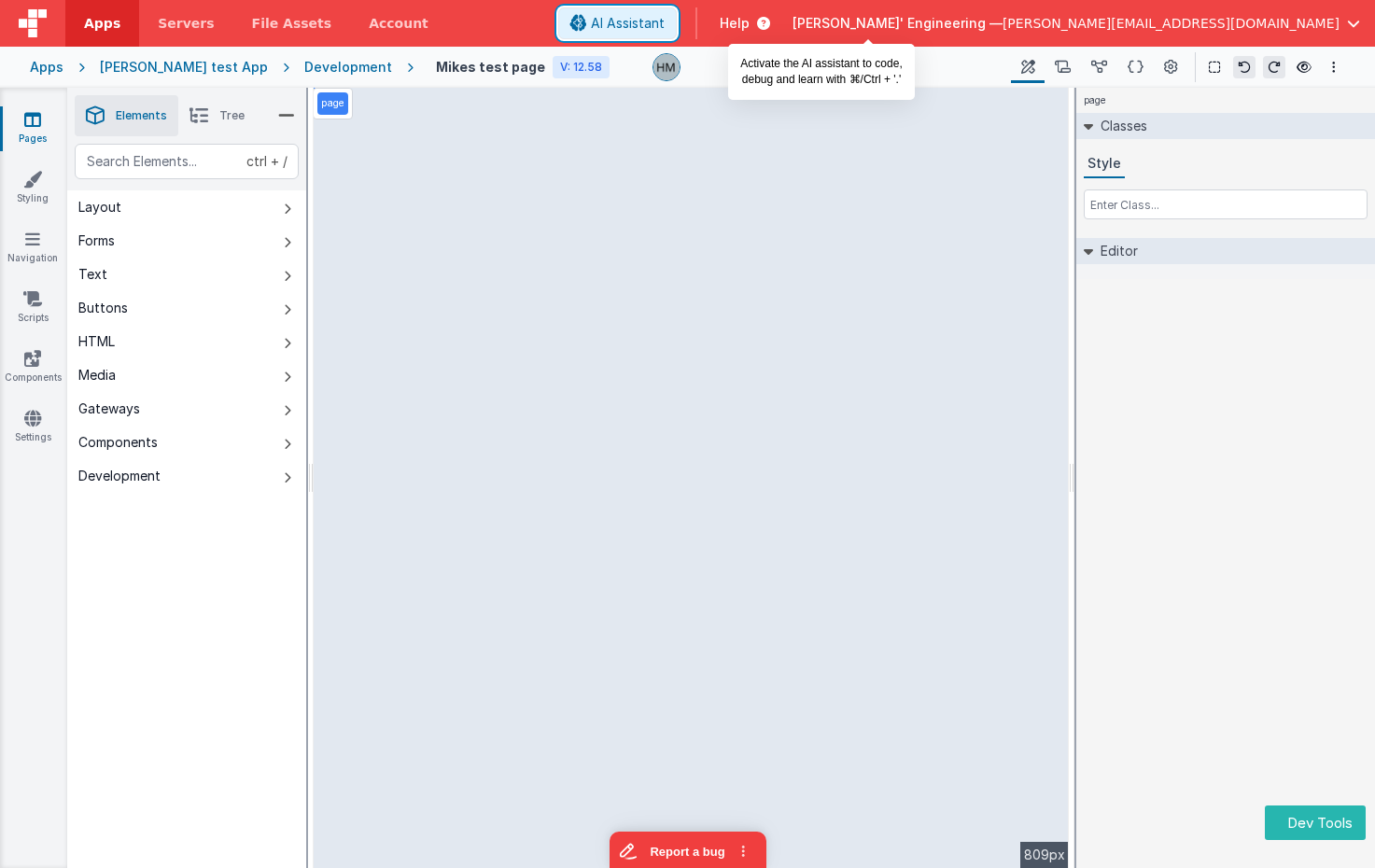
click at [665, 24] on span "AI Assistant" at bounding box center [627, 23] width 74 height 19
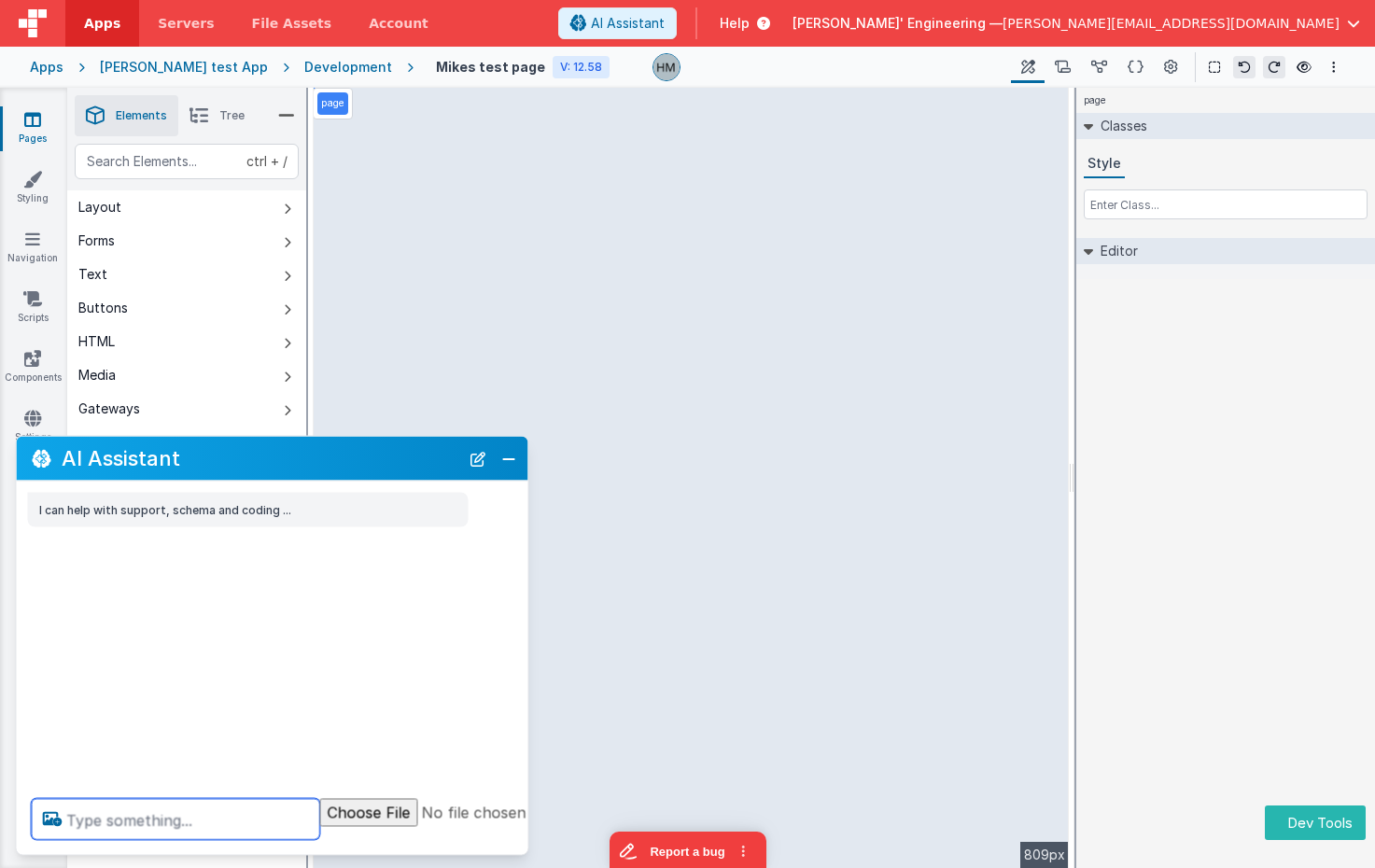
click at [147, 806] on textarea at bounding box center [176, 820] width 289 height 41
type textarea "debugp"
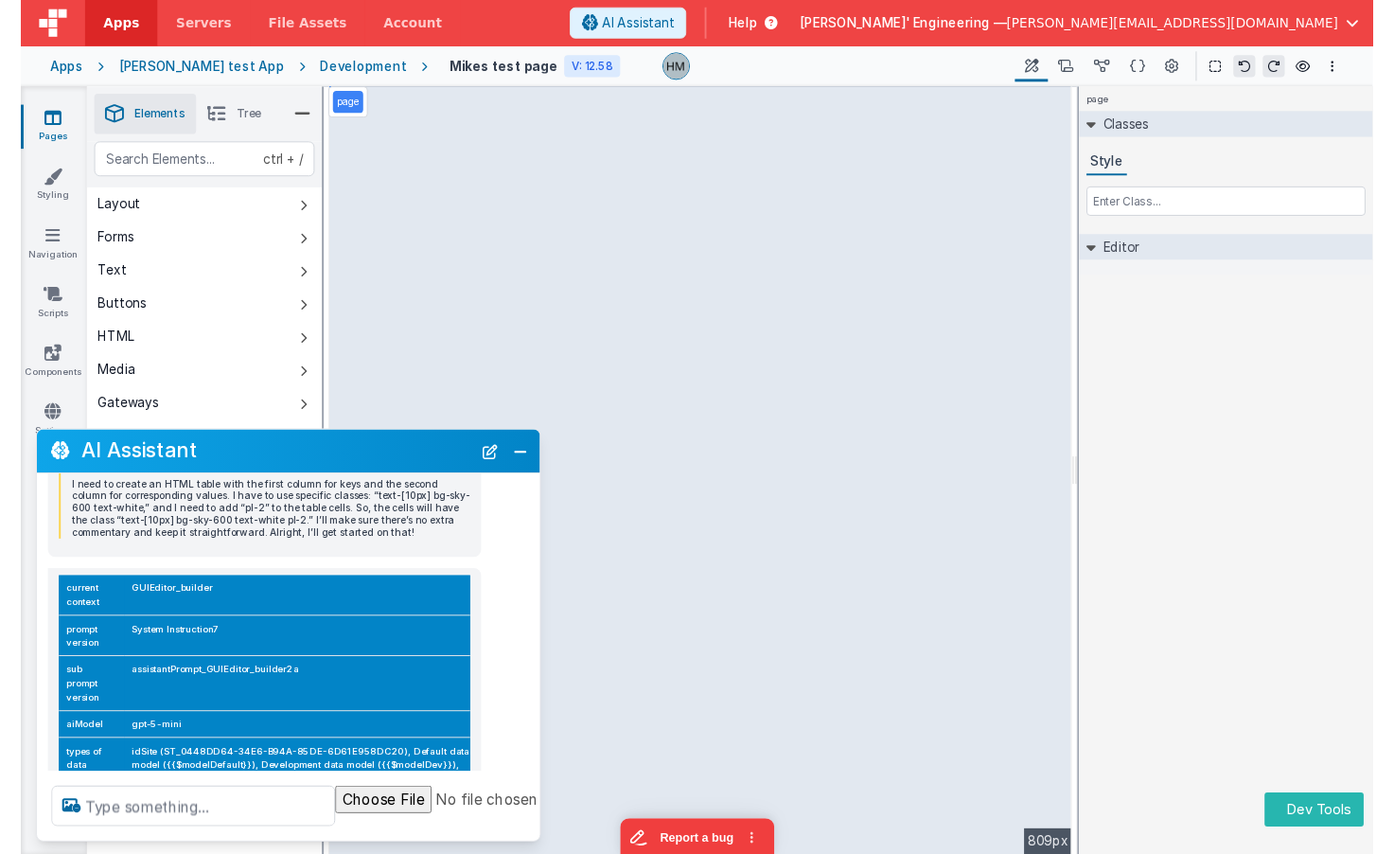
scroll to position [166, 0]
